Goal: Task Accomplishment & Management: Use online tool/utility

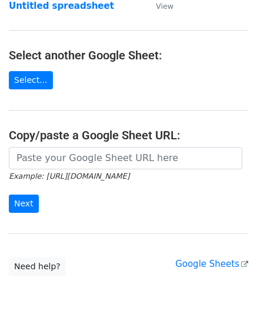
scroll to position [118, 0]
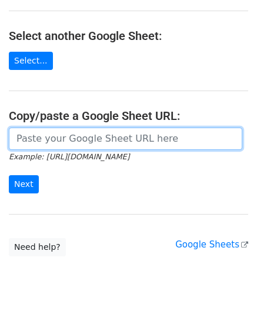
click at [62, 137] on input "url" at bounding box center [125, 139] width 233 height 22
paste input "[URL][DOMAIN_NAME]"
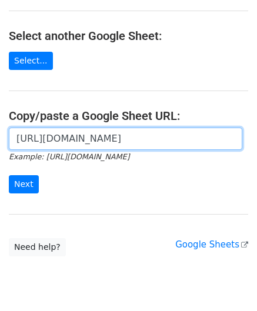
scroll to position [0, 239]
type input "[URL][DOMAIN_NAME]"
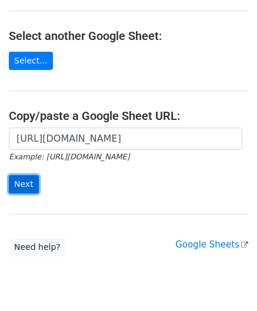
click at [25, 182] on input "Next" at bounding box center [24, 184] width 30 height 18
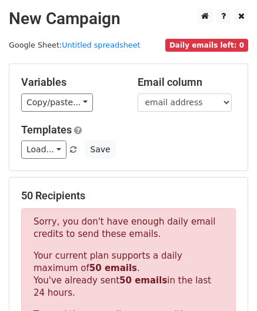
scroll to position [397, 0]
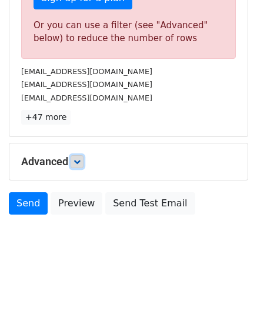
click at [81, 163] on link at bounding box center [77, 161] width 13 height 13
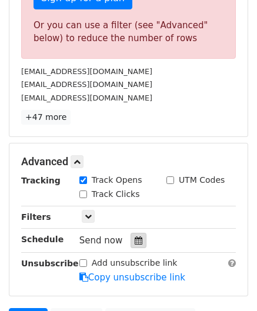
click at [135, 236] on icon at bounding box center [139, 240] width 8 height 8
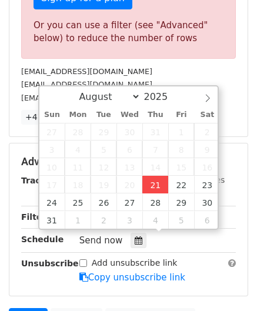
type input "[DATE] 12:00"
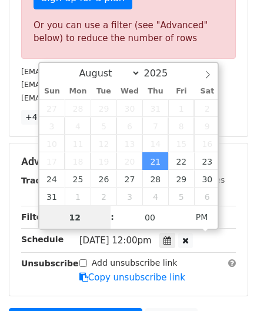
paste input "7"
type input "7"
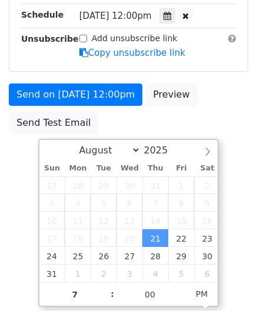
type input "[DATE] 19:00"
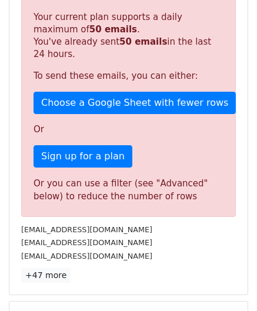
scroll to position [539, 0]
